Goal: Task Accomplishment & Management: Manage account settings

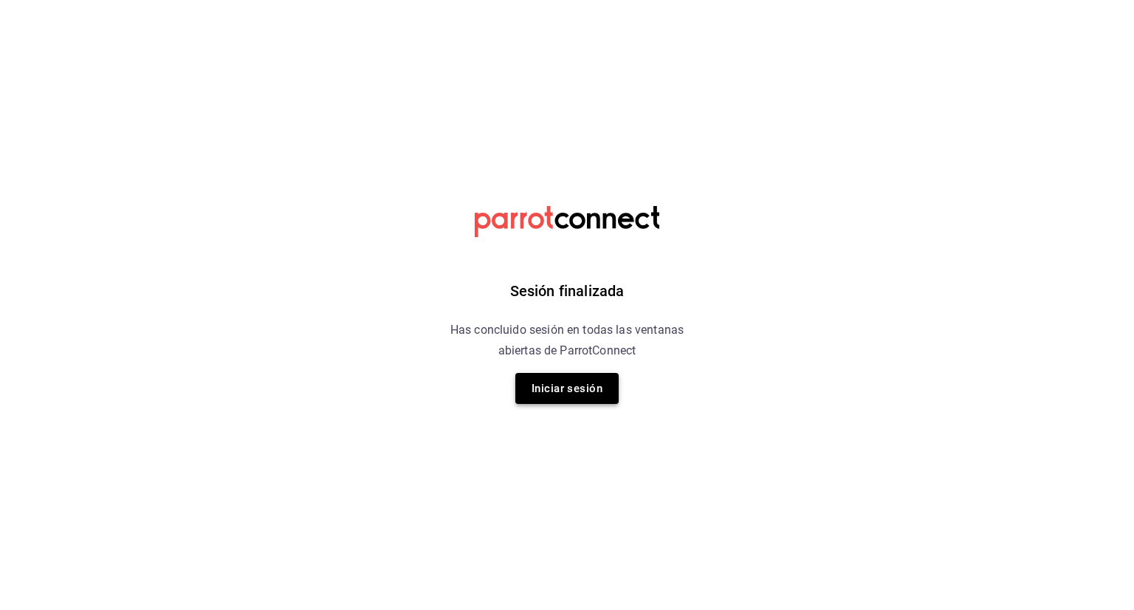
click at [551, 391] on button "Iniciar sesión" at bounding box center [566, 388] width 103 height 31
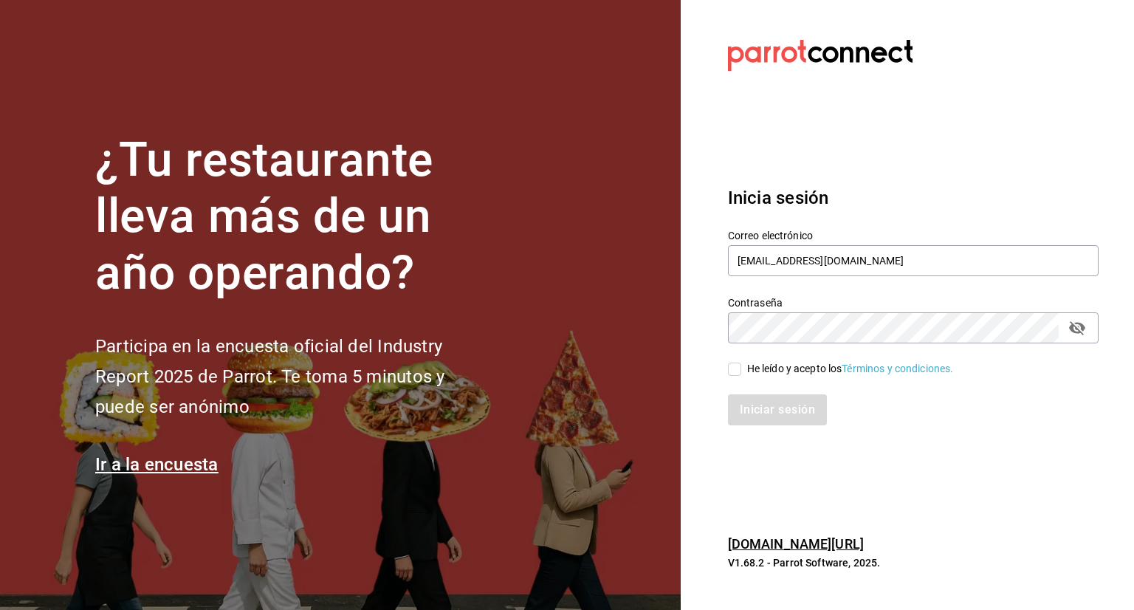
click at [735, 368] on input "He leído y acepto los Términos y condiciones." at bounding box center [734, 369] width 13 height 13
checkbox input "true"
click at [753, 414] on button "Iniciar sesión" at bounding box center [778, 409] width 100 height 31
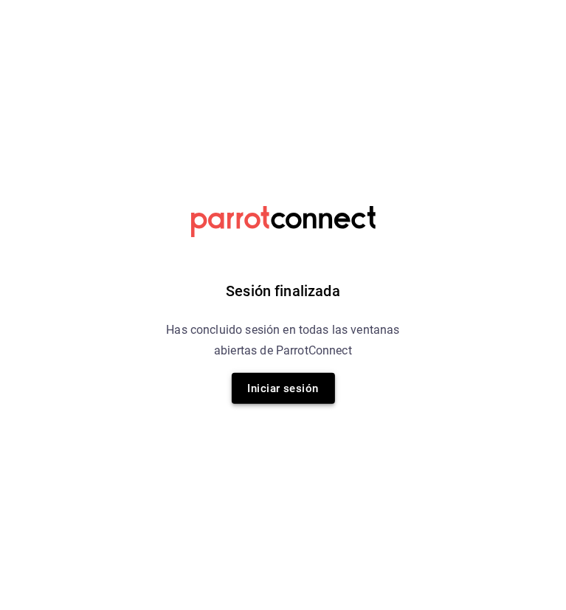
click at [276, 394] on button "Iniciar sesión" at bounding box center [283, 388] width 103 height 31
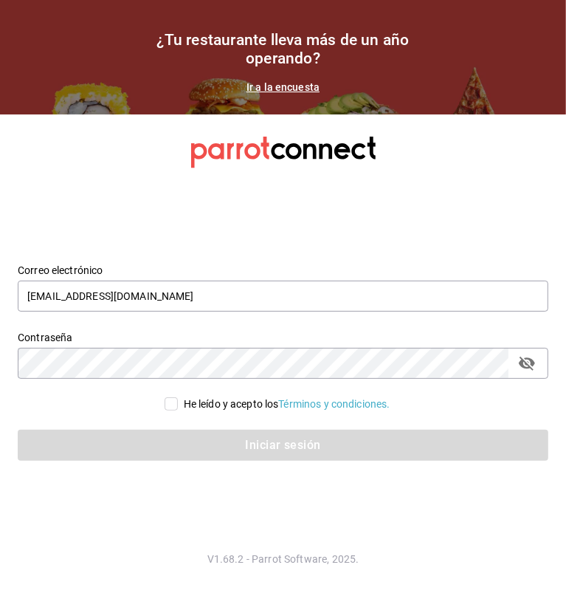
click at [174, 408] on input "He leído y acepto los Términos y condiciones." at bounding box center [171, 403] width 13 height 13
checkbox input "true"
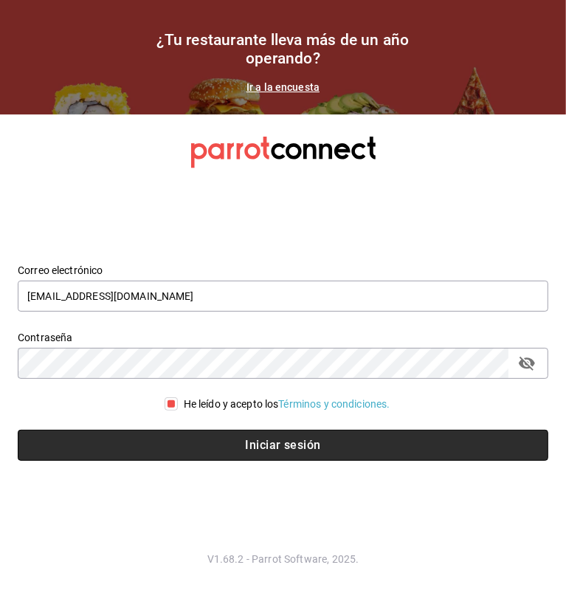
click at [270, 438] on button "Iniciar sesión" at bounding box center [283, 445] width 531 height 31
